Goal: Transaction & Acquisition: Purchase product/service

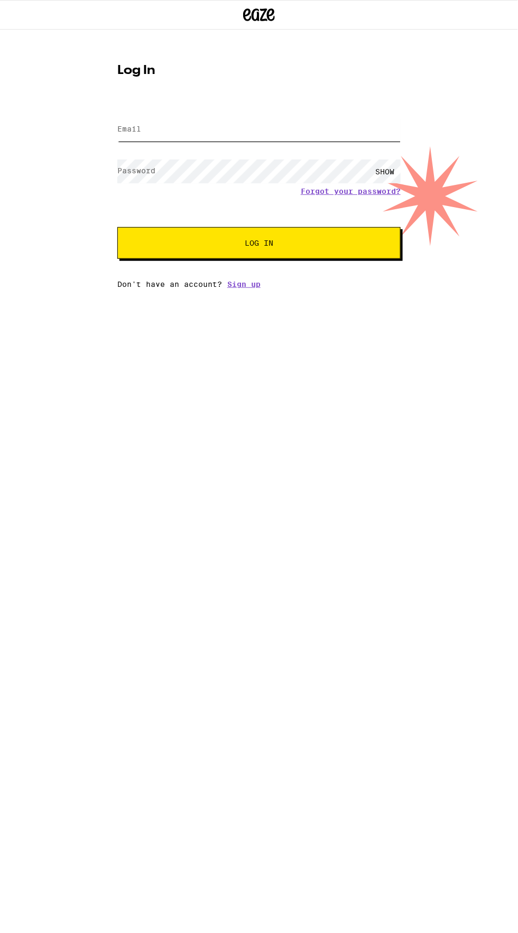
click at [168, 126] on input "Email" at bounding box center [258, 130] width 283 height 24
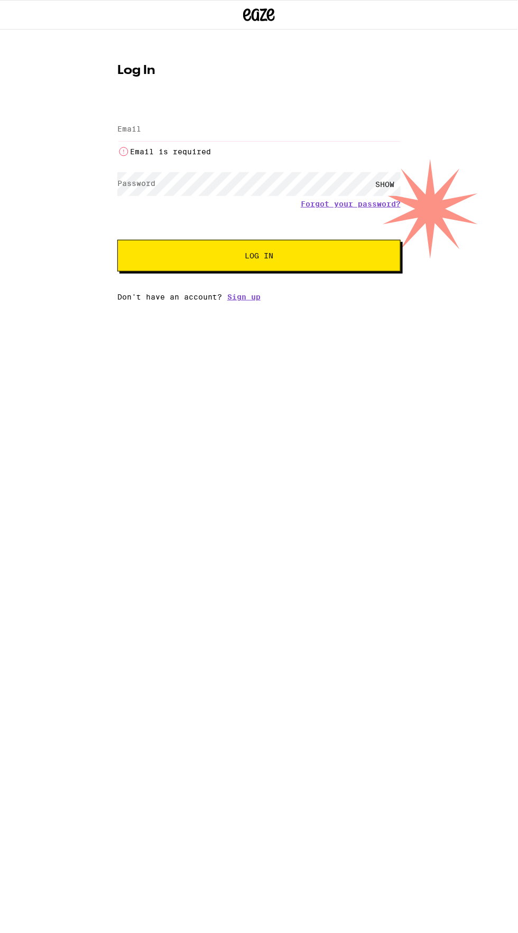
type input "[EMAIL_ADDRESS][DOMAIN_NAME]"
click at [117, 240] on button "Log In" at bounding box center [258, 256] width 283 height 32
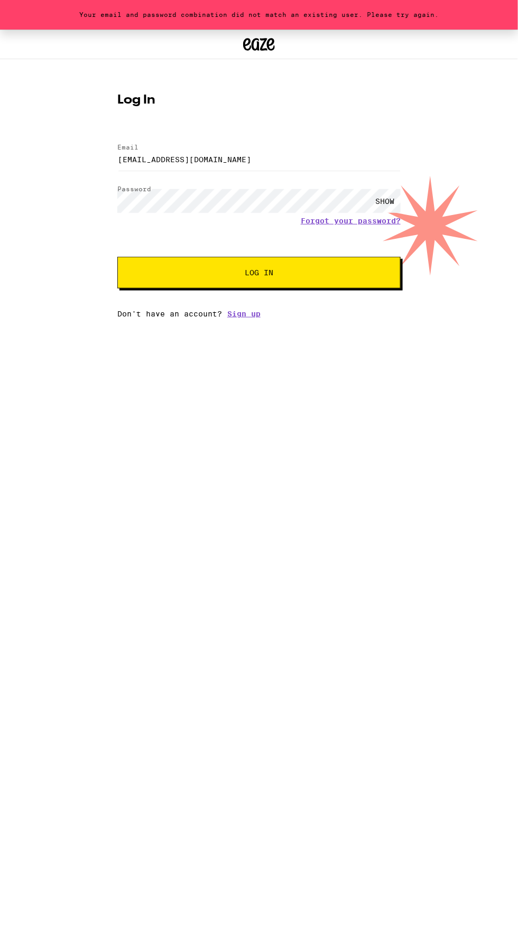
click at [385, 196] on div "SHOW" at bounding box center [385, 201] width 32 height 24
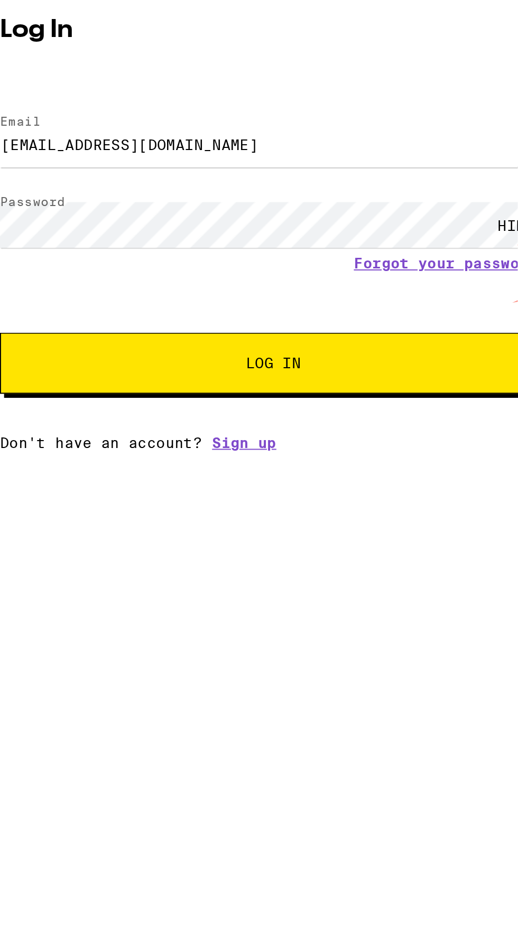
click at [163, 279] on button "Log In" at bounding box center [258, 273] width 283 height 32
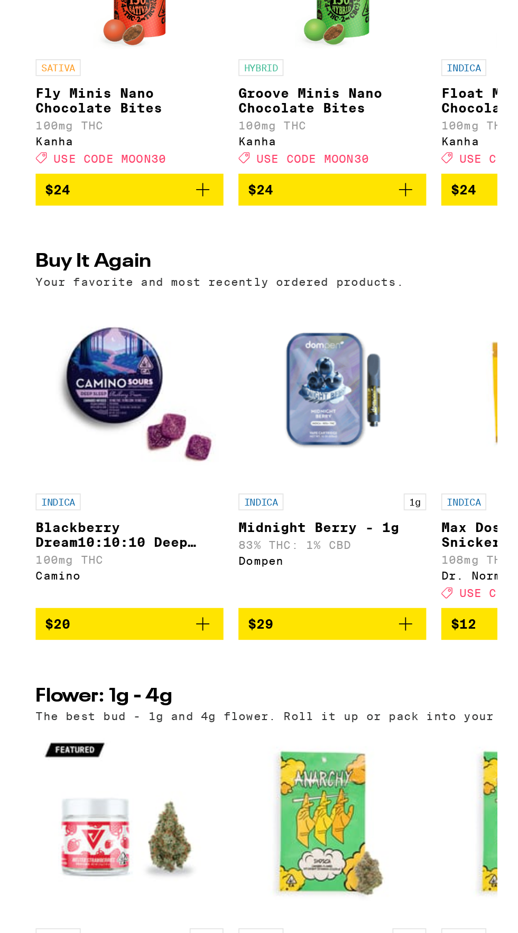
scroll to position [315, 0]
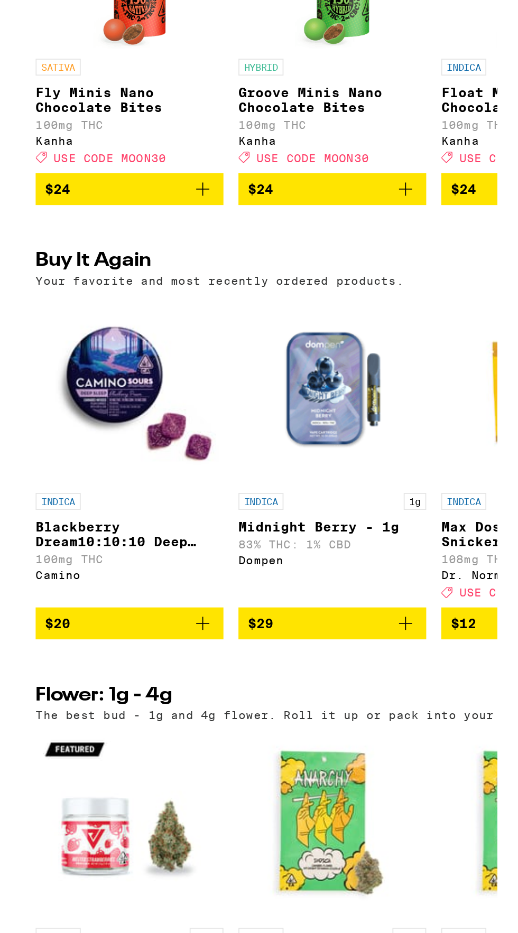
click at [102, 843] on icon "Add to bag" at bounding box center [102, 838] width 7 height 7
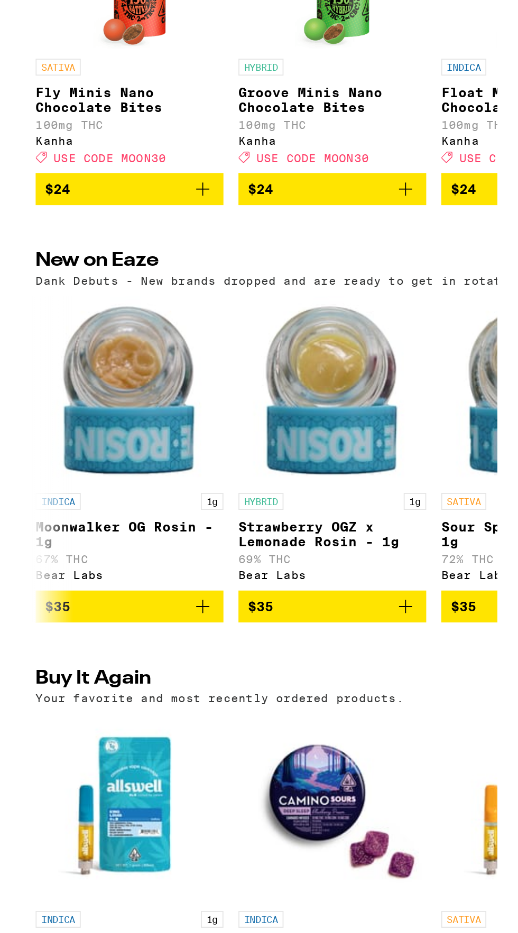
click at [100, 890] on img "Open page for King Louis XIII - 1g from Allswell" at bounding box center [61, 943] width 106 height 106
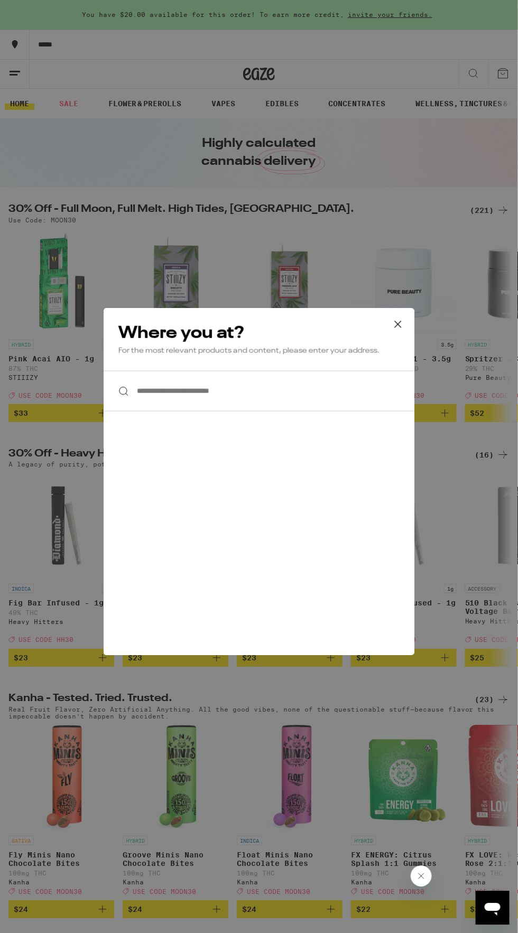
click at [165, 391] on input "**********" at bounding box center [259, 391] width 311 height 41
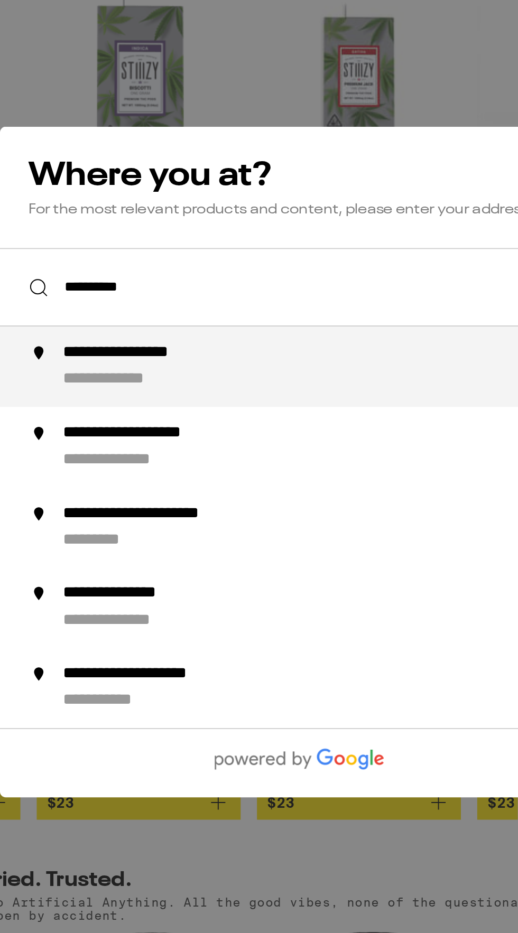
click at [155, 417] on li "**********" at bounding box center [259, 432] width 311 height 42
type input "**********"
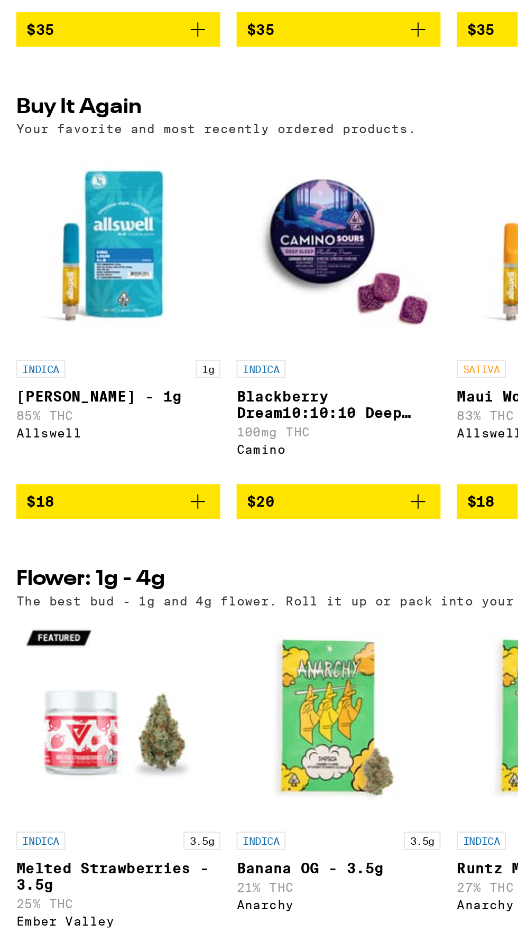
scroll to position [684, 0]
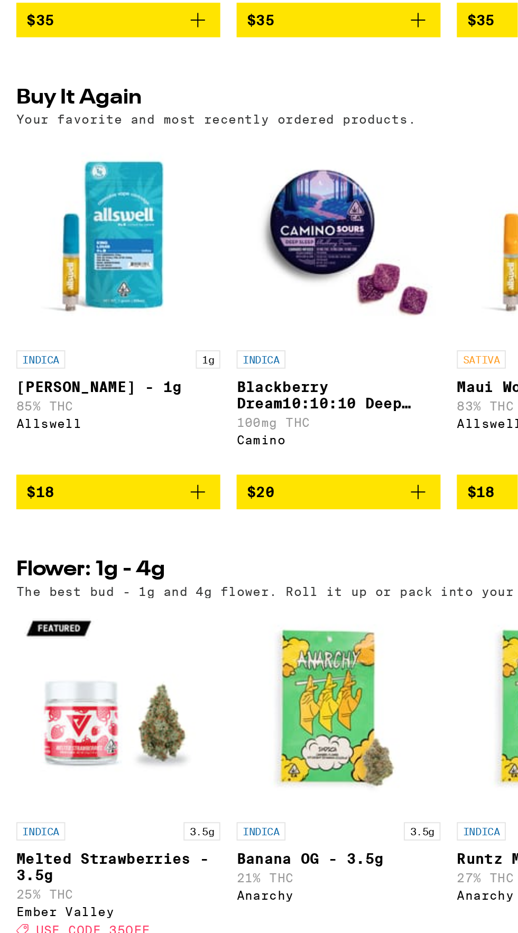
click at [222, 711] on icon "Add to bag" at bounding box center [216, 704] width 13 height 13
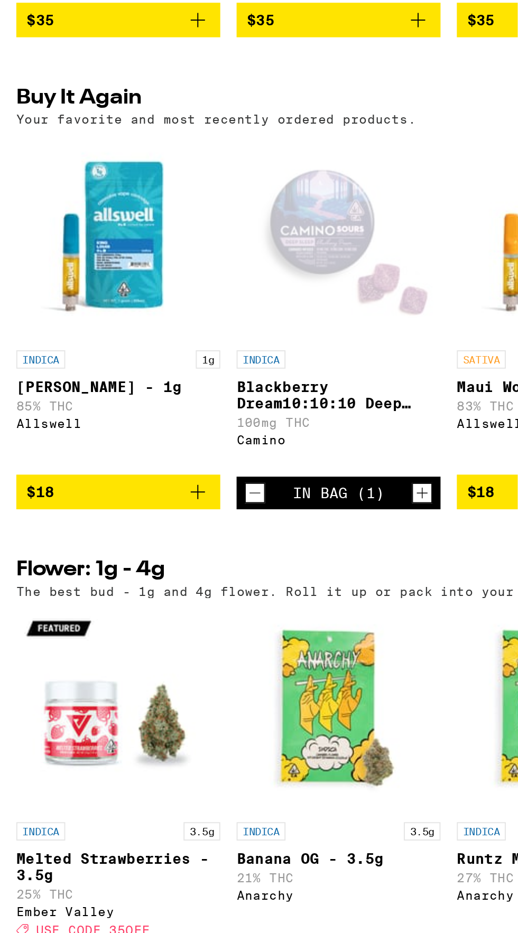
click at [222, 711] on icon "Increment" at bounding box center [219, 705] width 10 height 13
click at [220, 711] on icon "Increment" at bounding box center [219, 705] width 10 height 13
click at [219, 711] on icon "Increment" at bounding box center [219, 705] width 10 height 13
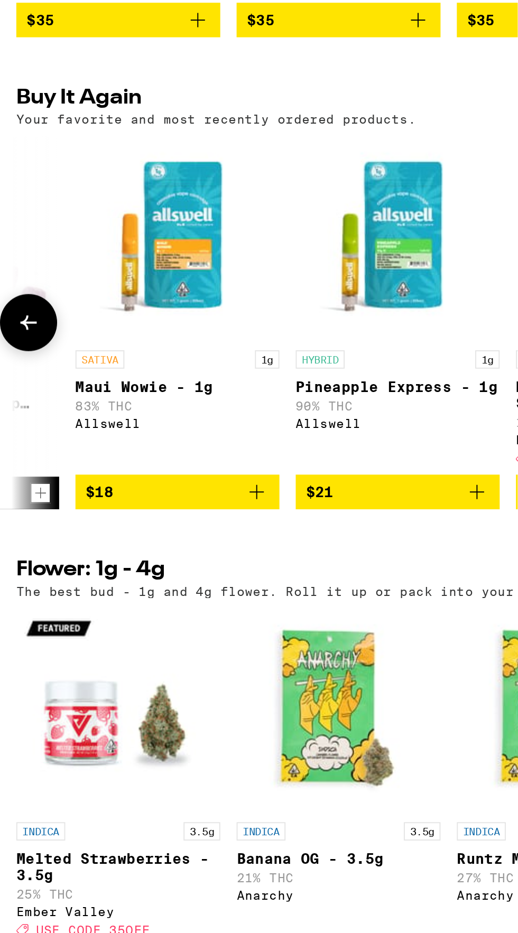
scroll to position [0, 207]
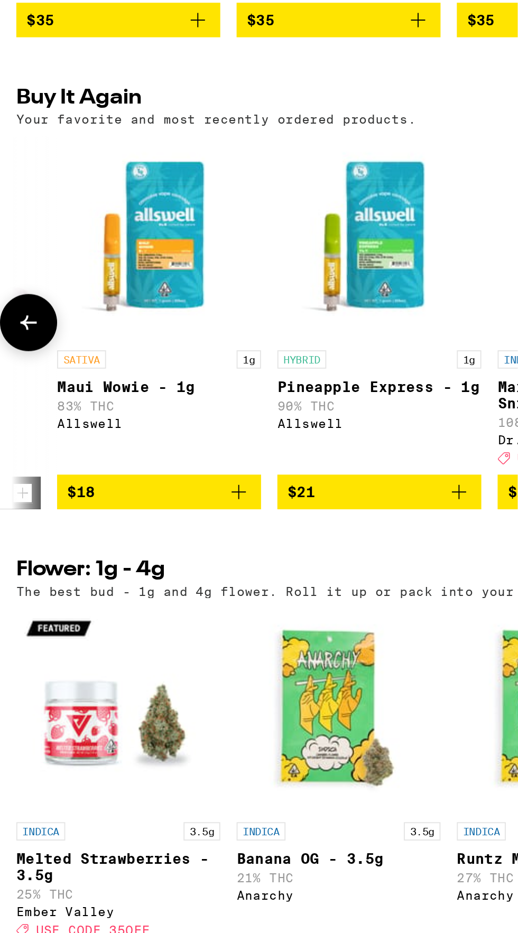
click at [240, 708] on icon "Add to bag" at bounding box center [237, 704] width 7 height 7
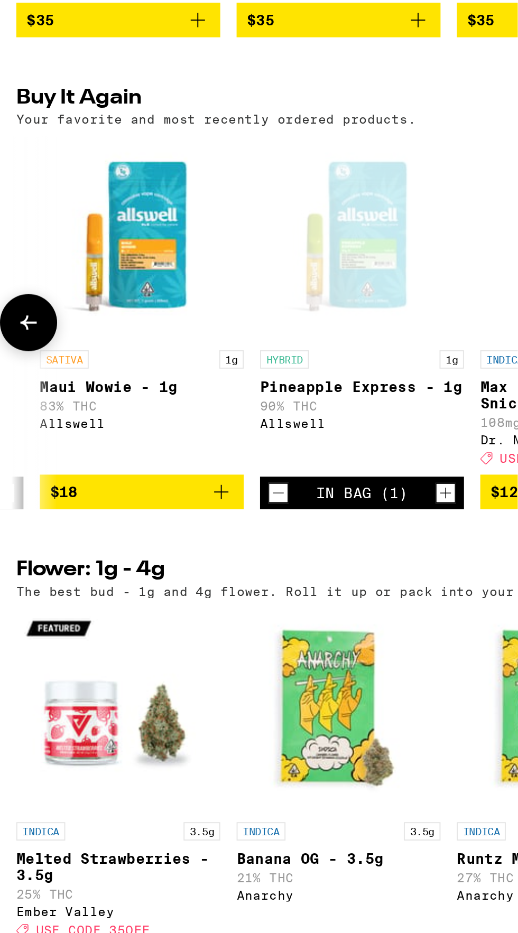
scroll to position [0, 205]
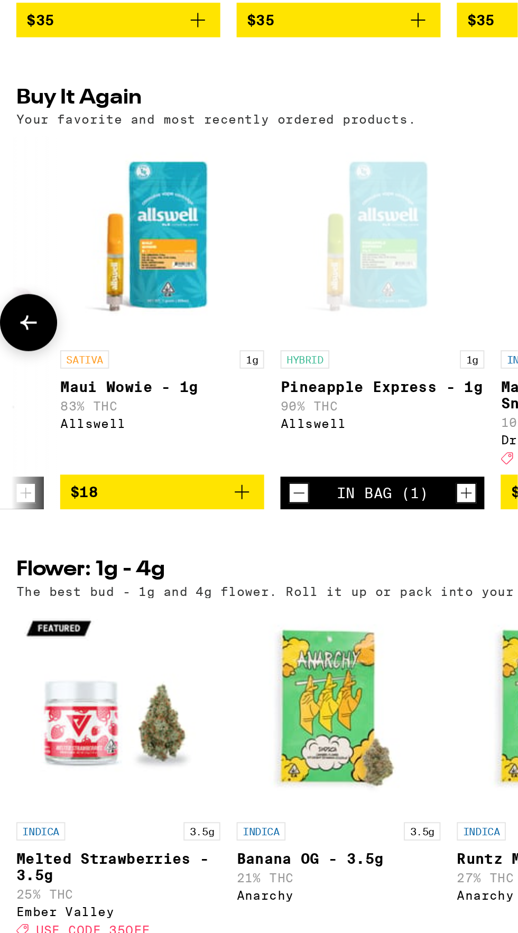
click at [128, 711] on icon "Add to bag" at bounding box center [125, 704] width 13 height 13
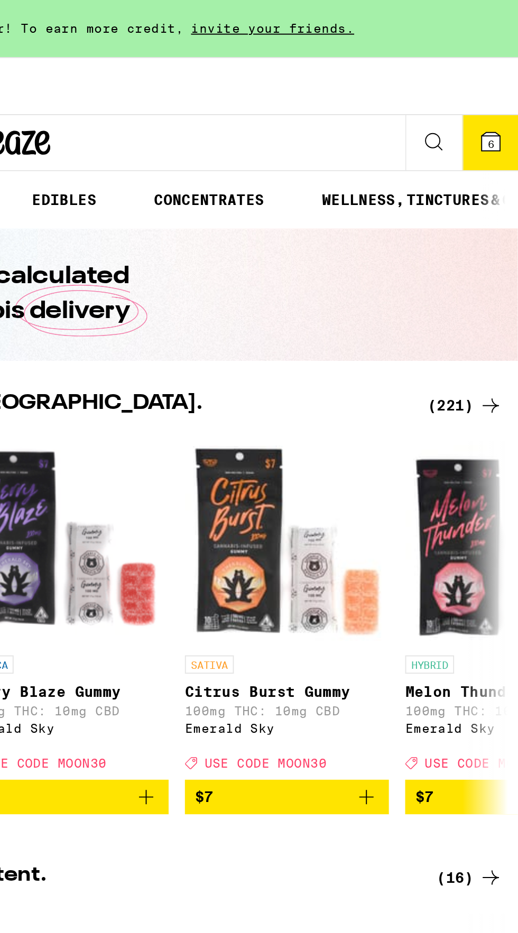
scroll to position [0, 0]
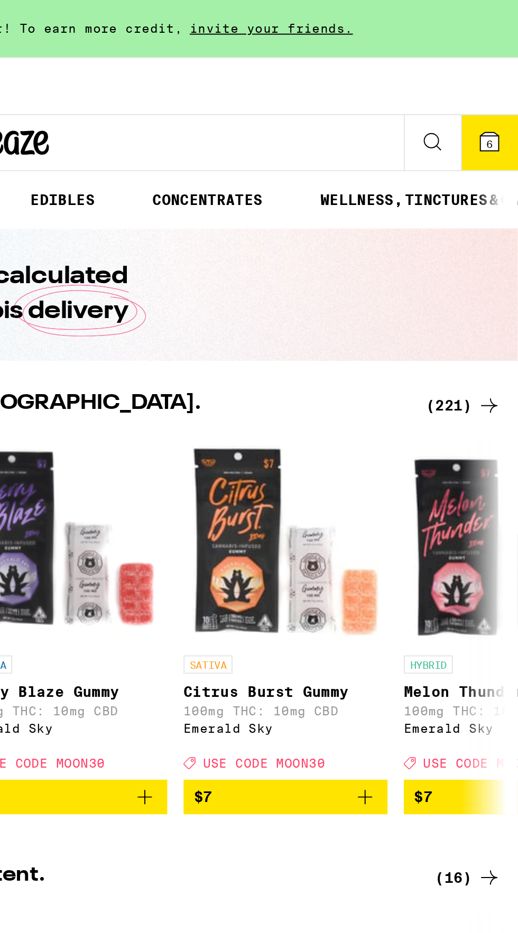
click at [500, 76] on icon at bounding box center [503, 74] width 10 height 10
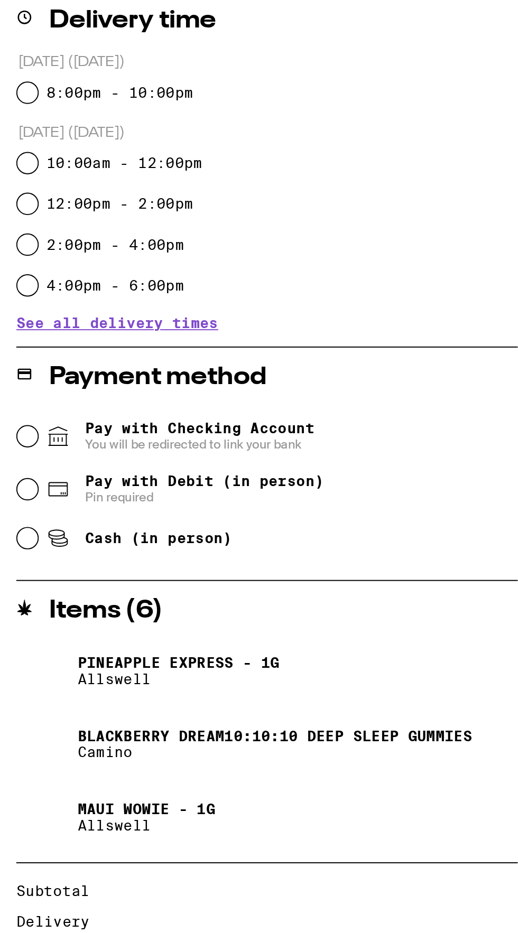
scroll to position [52, 0]
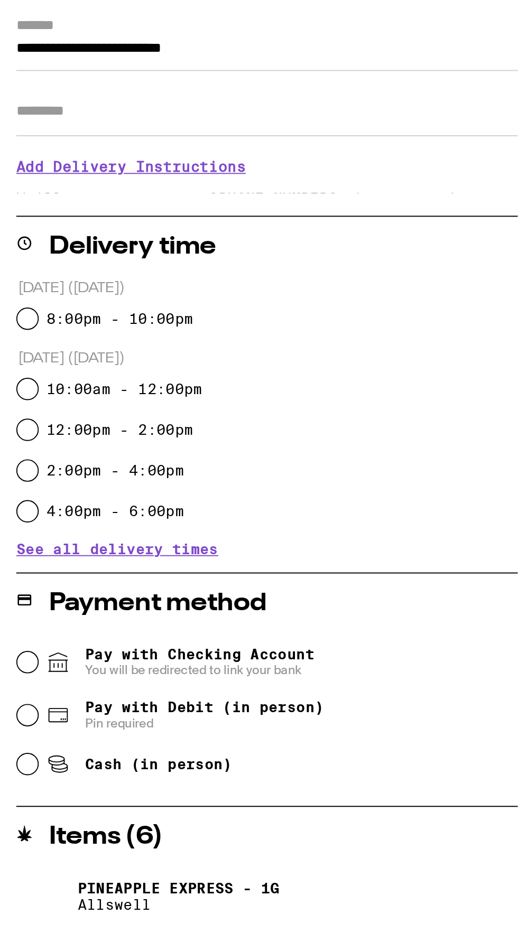
click at [91, 312] on label "8:00pm - 10:00pm" at bounding box center [62, 313] width 76 height 8
click at [20, 312] on input "8:00pm - 10:00pm" at bounding box center [14, 313] width 11 height 11
radio input "true"
click at [114, 549] on span "Cash (in person)" at bounding box center [82, 544] width 76 height 8
click at [20, 549] on input "Cash (in person)" at bounding box center [14, 544] width 11 height 11
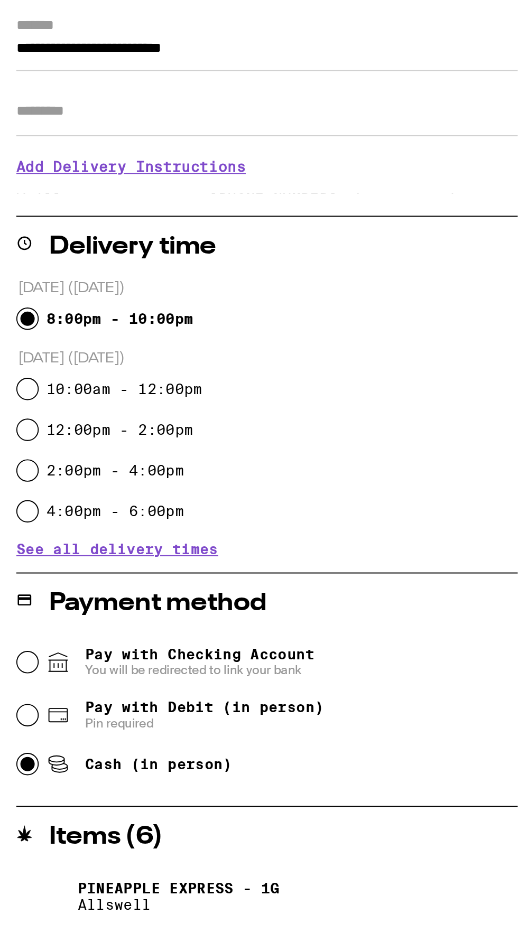
radio input "true"
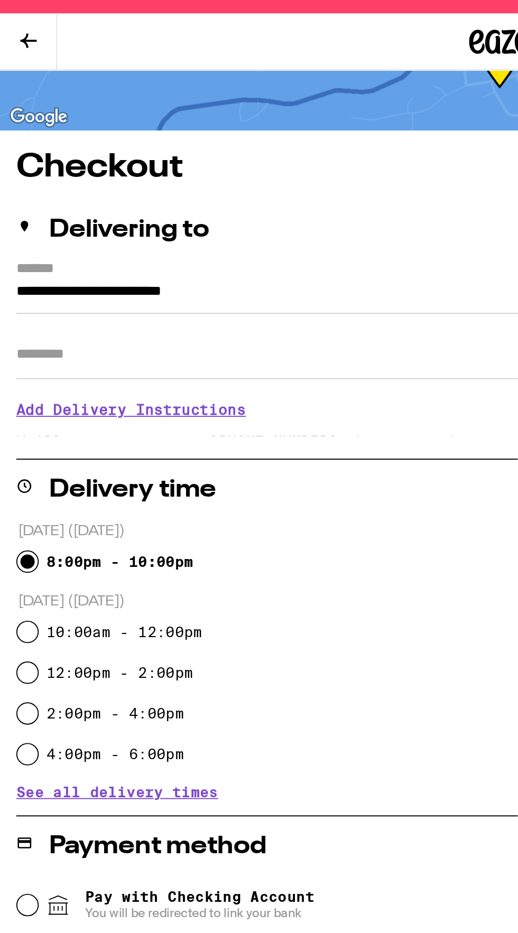
click at [12, 175] on input "**********" at bounding box center [258, 176] width 501 height 18
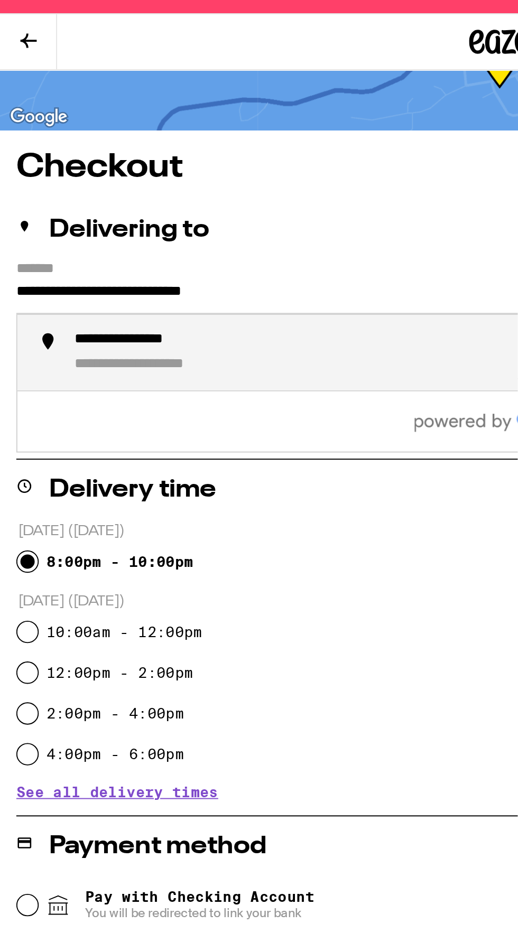
click at [52, 209] on div "**********" at bounding box center [89, 212] width 100 height 10
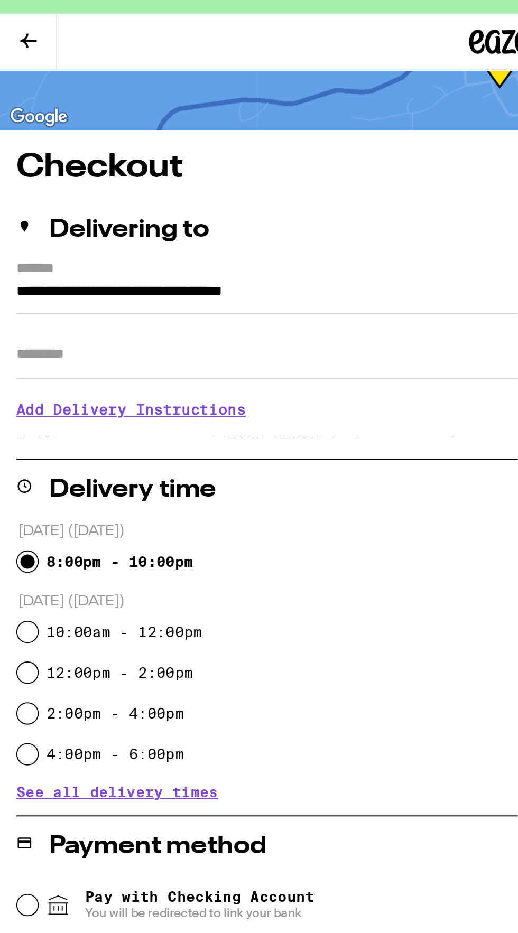
type input "**********"
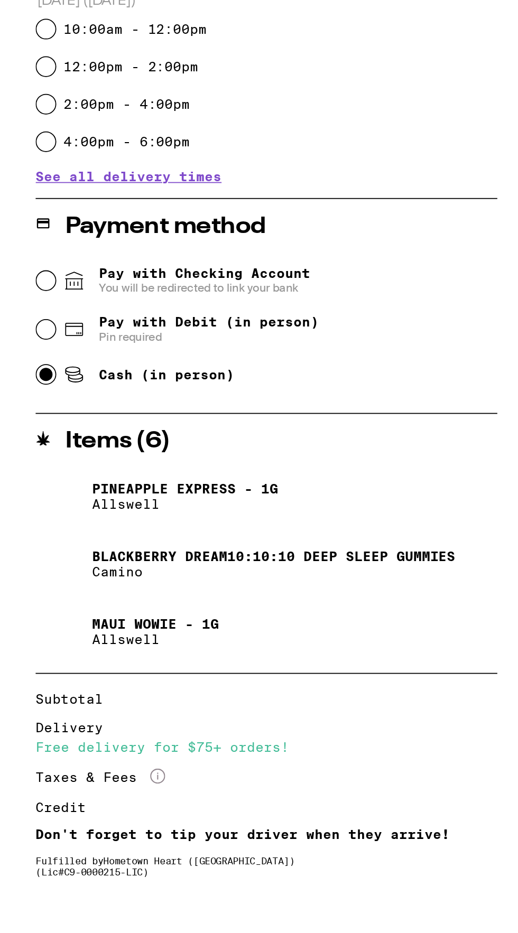
scroll to position [0, 0]
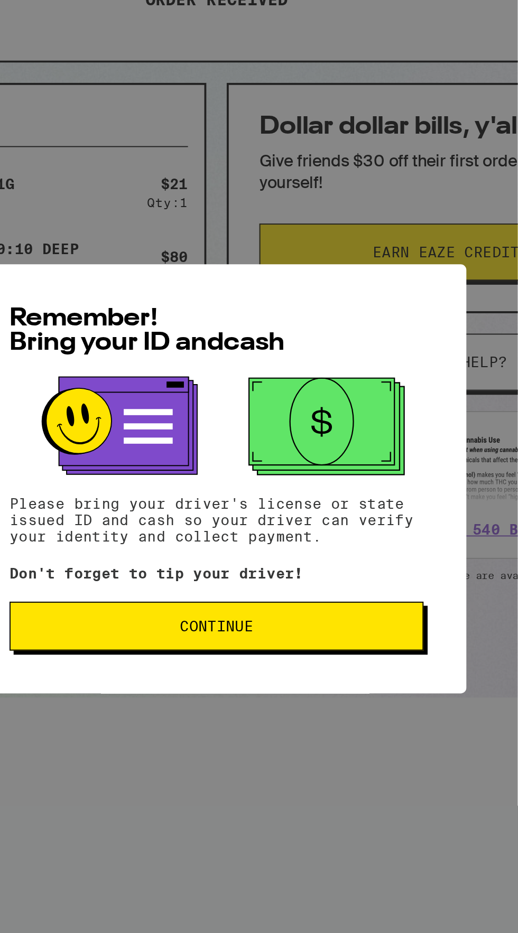
click at [332, 544] on button "Continue" at bounding box center [259, 542] width 214 height 25
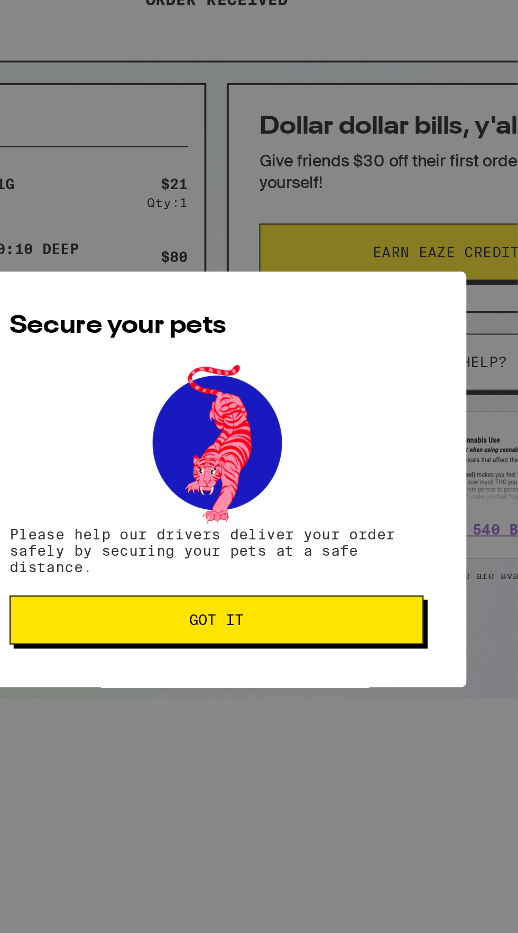
click at [318, 541] on span "Got it" at bounding box center [259, 539] width 196 height 7
